Goal: Navigation & Orientation: Find specific page/section

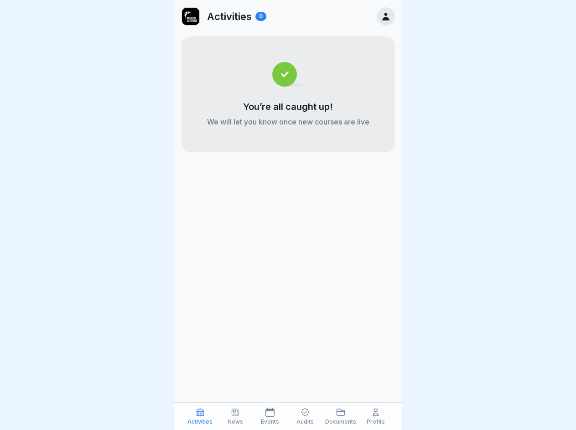
click at [200, 416] on icon at bounding box center [199, 411] width 9 height 9
click at [235, 416] on icon at bounding box center [235, 411] width 9 height 9
click at [270, 416] on icon at bounding box center [269, 411] width 9 height 9
click at [305, 416] on icon at bounding box center [305, 412] width 8 height 8
click at [340, 416] on icon at bounding box center [340, 411] width 9 height 9
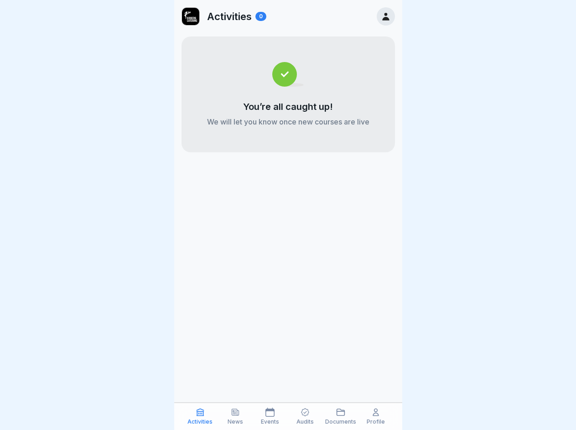
click at [376, 416] on icon at bounding box center [375, 411] width 9 height 9
